Goal: Use online tool/utility: Utilize a website feature to perform a specific function

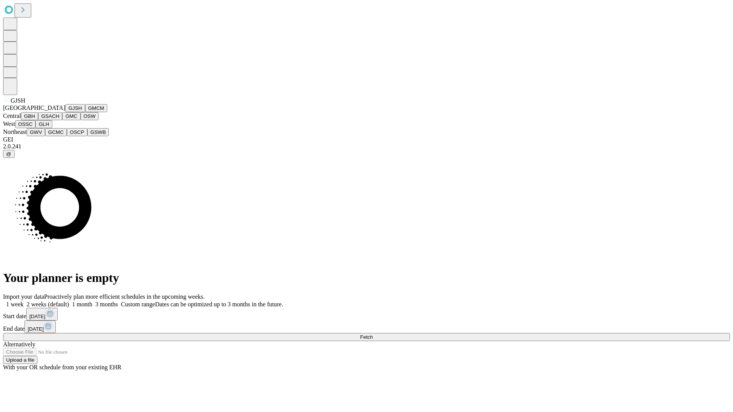
click at [65, 112] on button "GJSH" at bounding box center [75, 108] width 20 height 8
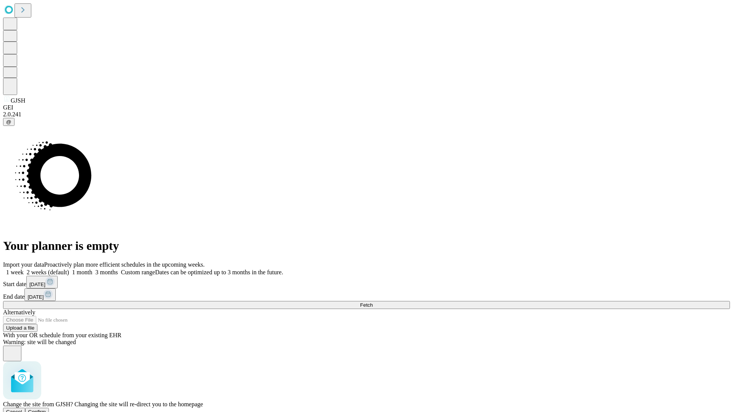
click at [46, 409] on span "Confirm" at bounding box center [37, 412] width 18 height 6
click at [24, 269] on label "1 week" at bounding box center [13, 272] width 21 height 6
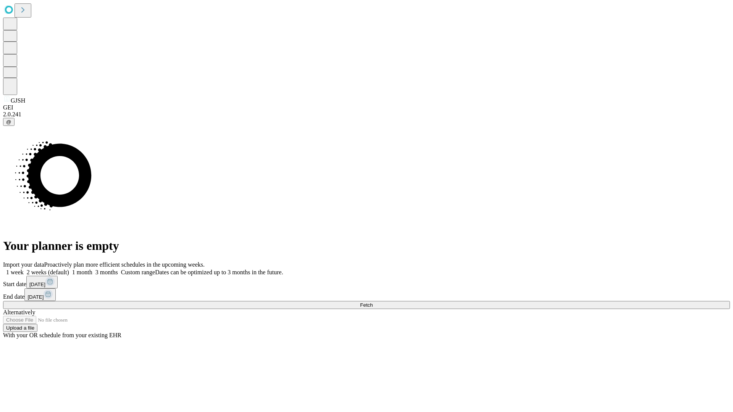
click at [373, 302] on span "Fetch" at bounding box center [366, 305] width 13 height 6
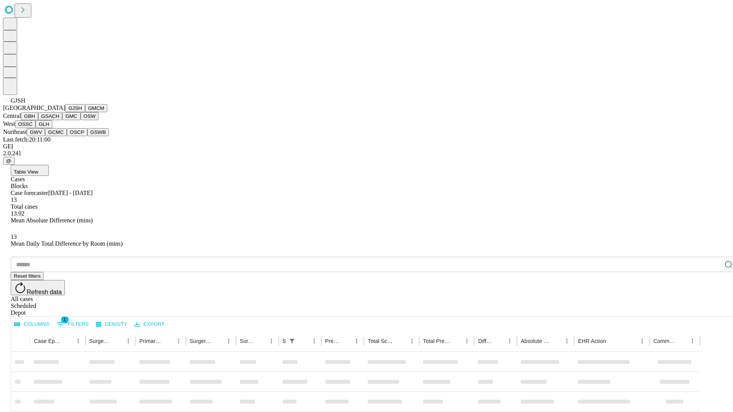
click at [85, 112] on button "GMCM" at bounding box center [96, 108] width 22 height 8
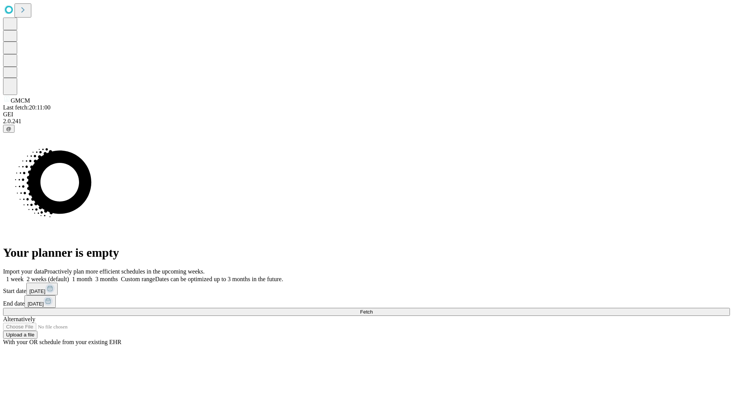
click at [24, 276] on label "1 week" at bounding box center [13, 279] width 21 height 6
click at [373, 309] on span "Fetch" at bounding box center [366, 312] width 13 height 6
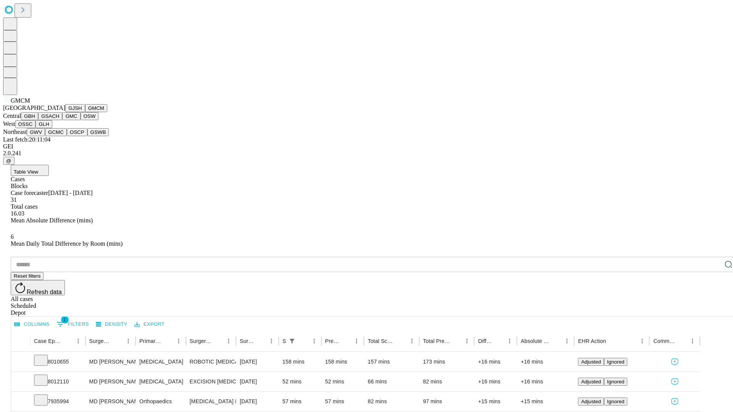
click at [38, 120] on button "GBH" at bounding box center [29, 116] width 17 height 8
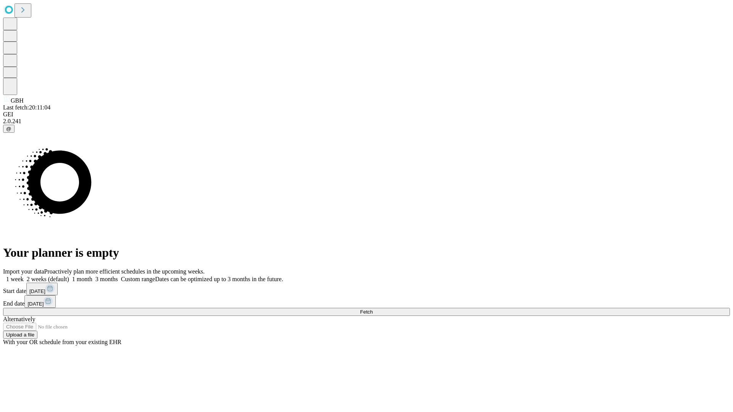
click at [24, 276] on label "1 week" at bounding box center [13, 279] width 21 height 6
click at [373, 309] on span "Fetch" at bounding box center [366, 312] width 13 height 6
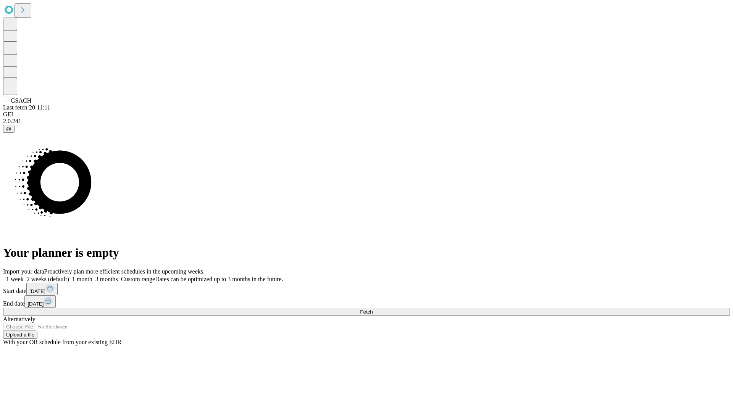
click at [24, 276] on label "1 week" at bounding box center [13, 279] width 21 height 6
click at [373, 309] on span "Fetch" at bounding box center [366, 312] width 13 height 6
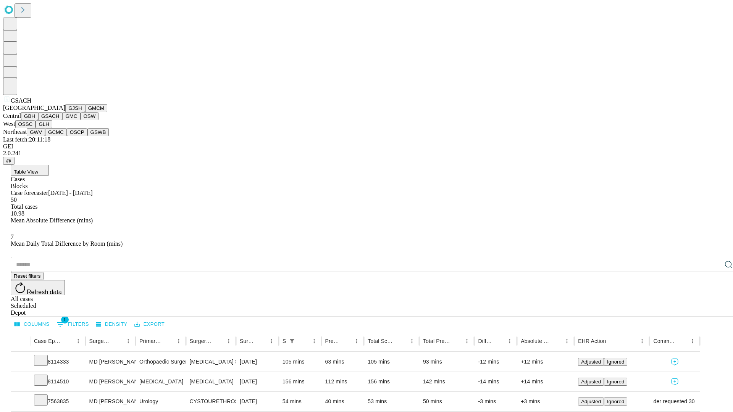
click at [62, 120] on button "GMC" at bounding box center [71, 116] width 18 height 8
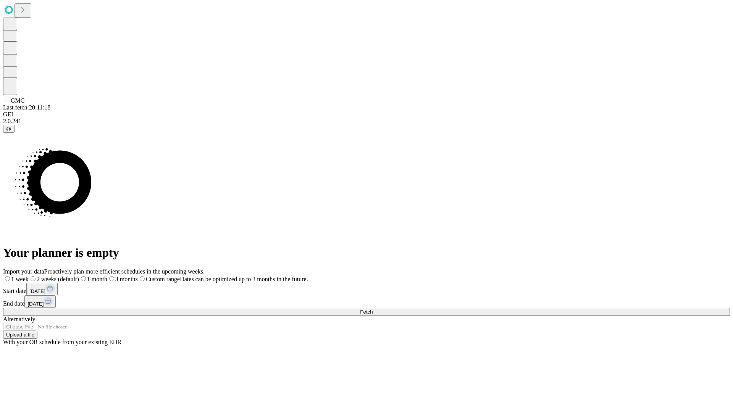
click at [29, 276] on label "1 week" at bounding box center [16, 279] width 26 height 6
click at [373, 309] on span "Fetch" at bounding box center [366, 312] width 13 height 6
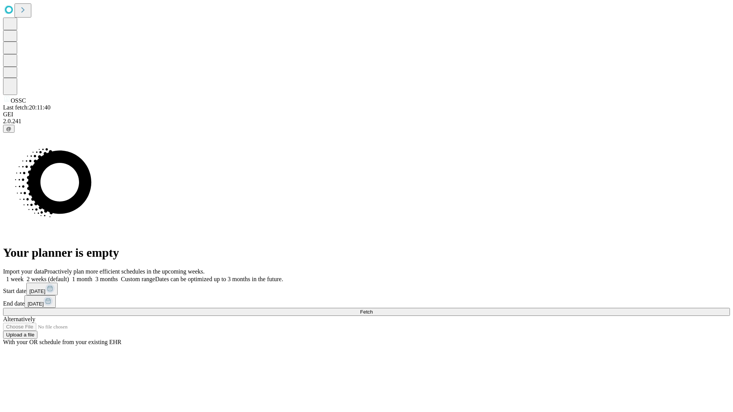
click at [24, 276] on label "1 week" at bounding box center [13, 279] width 21 height 6
click at [373, 309] on span "Fetch" at bounding box center [366, 312] width 13 height 6
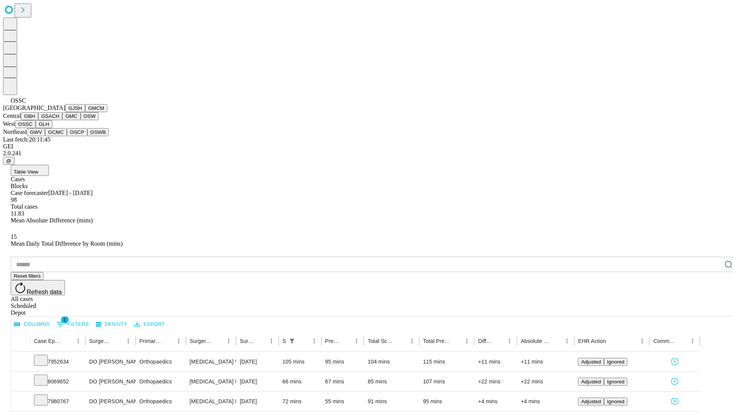
click at [52, 128] on button "GLH" at bounding box center [43, 124] width 16 height 8
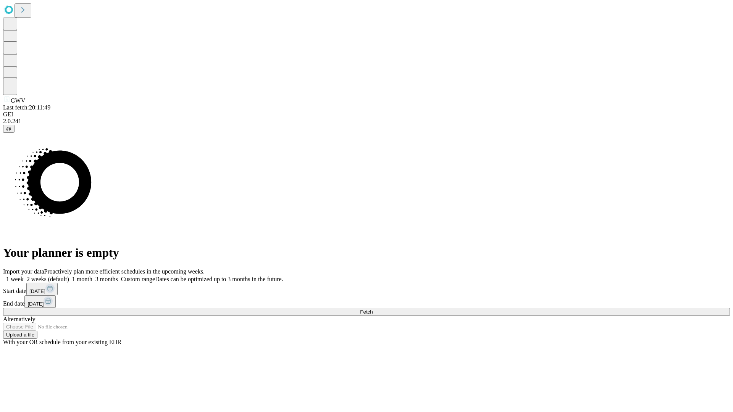
click at [24, 276] on label "1 week" at bounding box center [13, 279] width 21 height 6
click at [373, 309] on span "Fetch" at bounding box center [366, 312] width 13 height 6
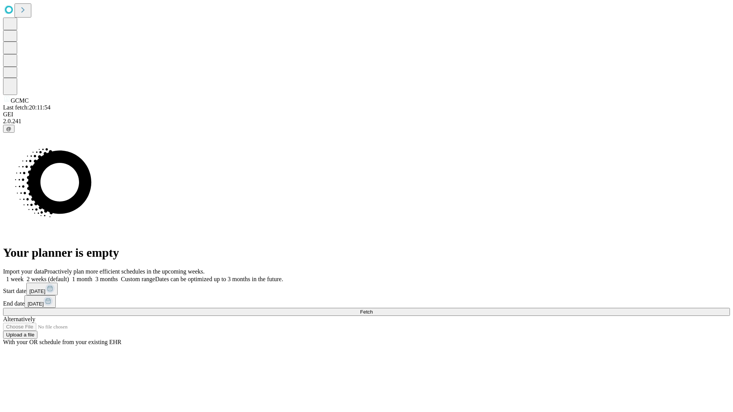
click at [24, 276] on label "1 week" at bounding box center [13, 279] width 21 height 6
click at [373, 309] on span "Fetch" at bounding box center [366, 312] width 13 height 6
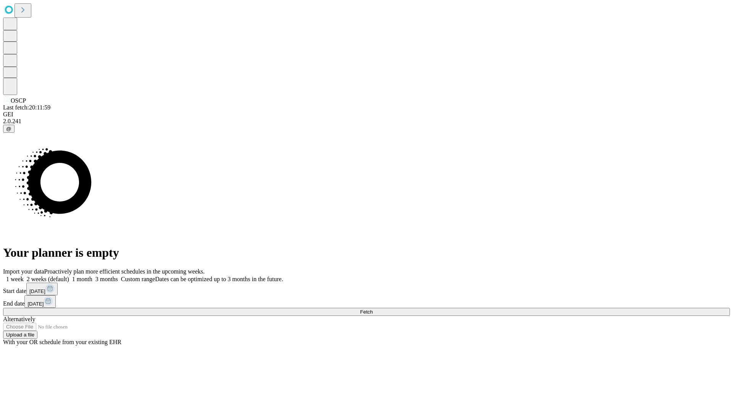
click at [24, 276] on label "1 week" at bounding box center [13, 279] width 21 height 6
click at [373, 309] on span "Fetch" at bounding box center [366, 312] width 13 height 6
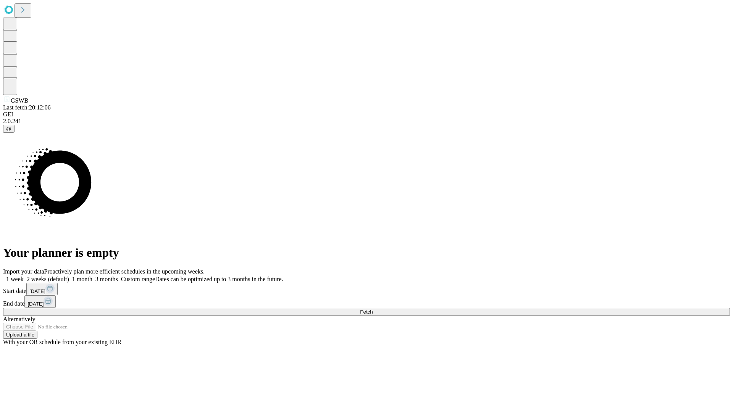
click at [24, 276] on label "1 week" at bounding box center [13, 279] width 21 height 6
click at [373, 309] on span "Fetch" at bounding box center [366, 312] width 13 height 6
